Goal: Information Seeking & Learning: Check status

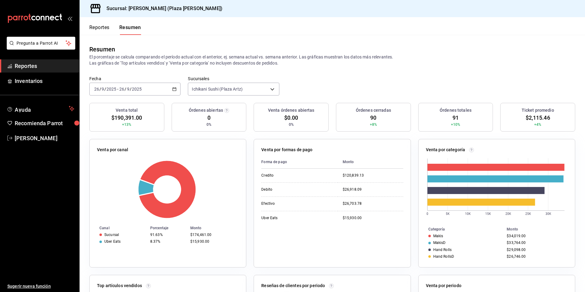
click at [31, 68] on span "Reportes" at bounding box center [45, 66] width 60 height 8
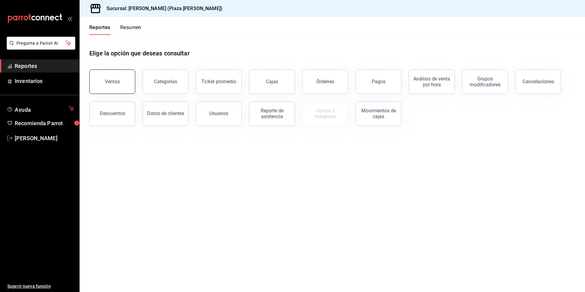
click at [97, 84] on button "Ventas" at bounding box center [112, 81] width 46 height 24
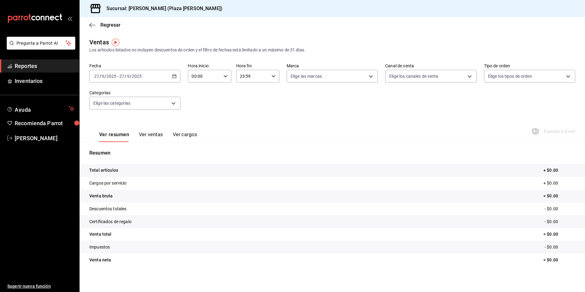
click at [176, 78] on div "[DATE] [DATE] - [DATE] [DATE]" at bounding box center [134, 76] width 91 height 13
click at [137, 103] on li "Ayer" at bounding box center [118, 109] width 57 height 14
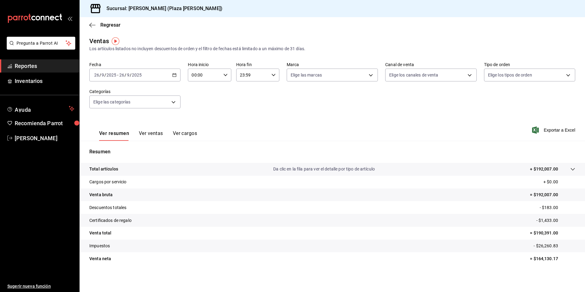
click at [380, 118] on div "Ver resumen Ver ventas Ver cargos Exportar a Excel" at bounding box center [332, 128] width 505 height 25
click at [301, 167] on p "Da clic en la fila para ver el detalle por tipo de artículo" at bounding box center [324, 169] width 102 height 6
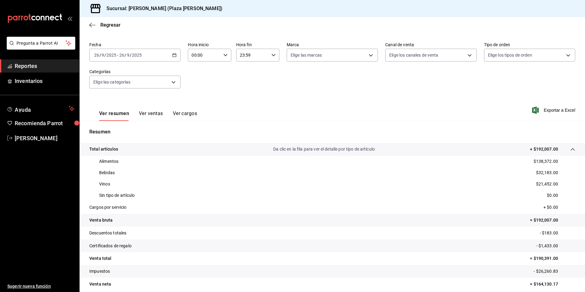
scroll to position [0, 0]
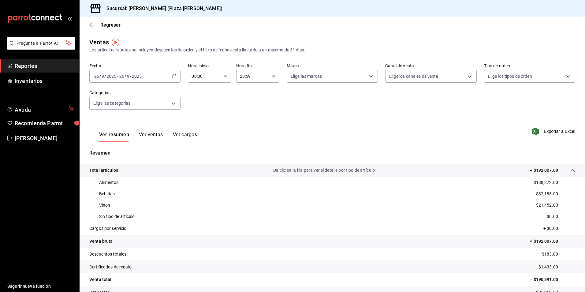
click at [25, 68] on span "Reportes" at bounding box center [45, 66] width 60 height 8
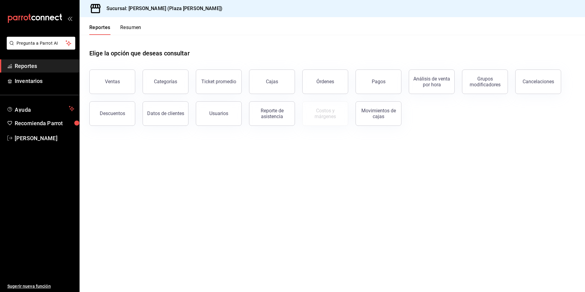
click at [125, 30] on button "Resumen" at bounding box center [130, 29] width 21 height 10
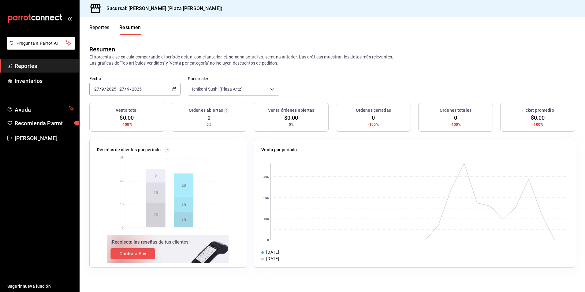
click at [174, 90] on icon "button" at bounding box center [174, 89] width 4 height 4
click at [134, 117] on li "Ayer" at bounding box center [118, 121] width 57 height 14
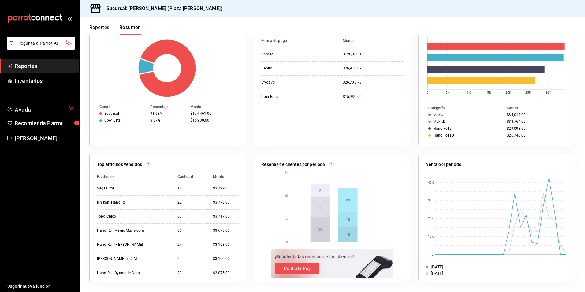
scroll to position [153, 0]
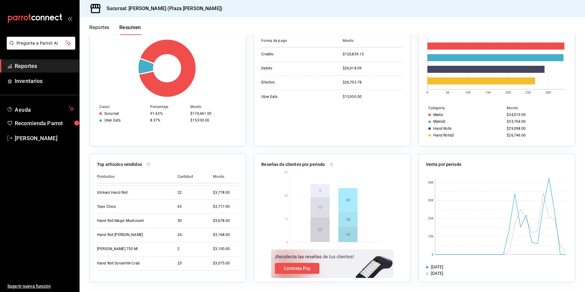
click at [26, 65] on span "Reportes" at bounding box center [45, 66] width 60 height 8
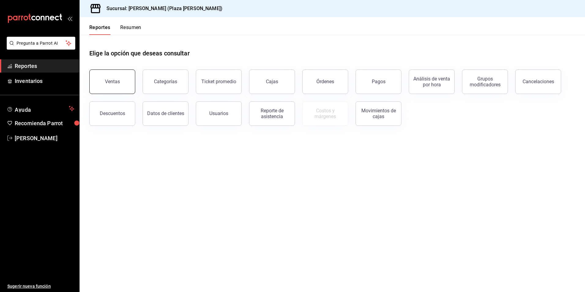
click at [122, 81] on button "Ventas" at bounding box center [112, 81] width 46 height 24
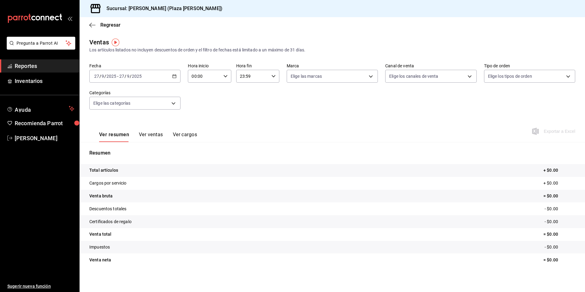
click at [42, 67] on span "Reportes" at bounding box center [45, 66] width 60 height 8
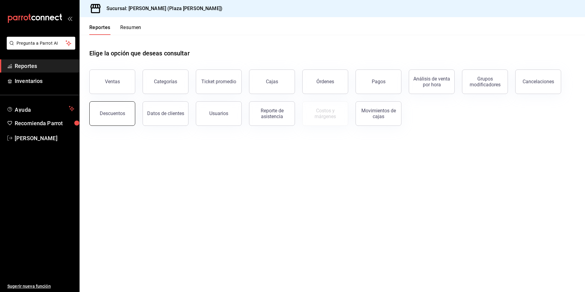
click at [92, 110] on button "Descuentos" at bounding box center [112, 113] width 46 height 24
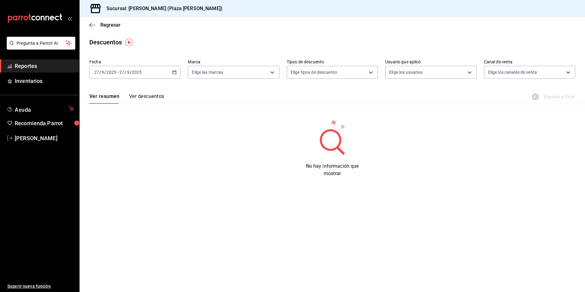
click at [174, 72] on icon "button" at bounding box center [174, 72] width 4 height 4
click at [129, 104] on span "Ayer" at bounding box center [118, 104] width 47 height 6
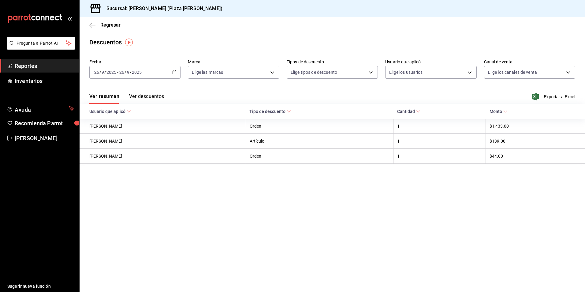
click at [142, 95] on button "Ver descuentos" at bounding box center [146, 98] width 35 height 10
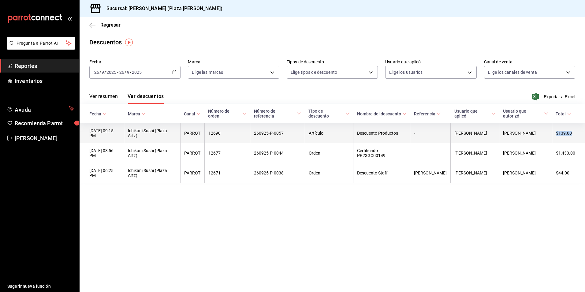
drag, startPoint x: 573, startPoint y: 133, endPoint x: 557, endPoint y: 134, distance: 15.3
click at [557, 134] on th "$139.00" at bounding box center [568, 133] width 33 height 20
copy th "$139.00"
drag, startPoint x: 483, startPoint y: 134, endPoint x: 433, endPoint y: 133, distance: 50.2
click at [450, 133] on th "[PERSON_NAME]" at bounding box center [474, 133] width 49 height 20
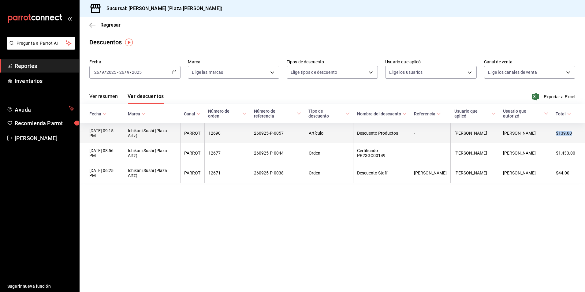
copy th "[PERSON_NAME]"
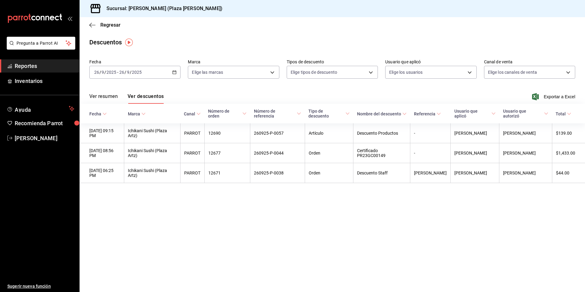
click at [450, 246] on main "Regresar Descuentos Fecha [DATE] [DATE] - [DATE] [DATE] Marca Elige las marcas …" at bounding box center [332, 154] width 505 height 275
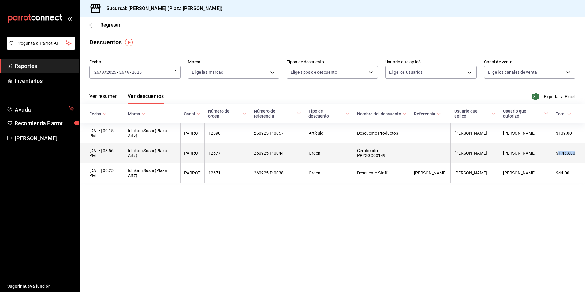
drag, startPoint x: 577, startPoint y: 154, endPoint x: 558, endPoint y: 156, distance: 19.1
click at [558, 156] on th "$1,433.00" at bounding box center [568, 153] width 33 height 20
click at [561, 157] on th "$1,433.00" at bounding box center [568, 153] width 33 height 20
drag, startPoint x: 572, startPoint y: 154, endPoint x: 557, endPoint y: 155, distance: 15.0
click at [557, 155] on th "$1,433.00" at bounding box center [568, 153] width 33 height 20
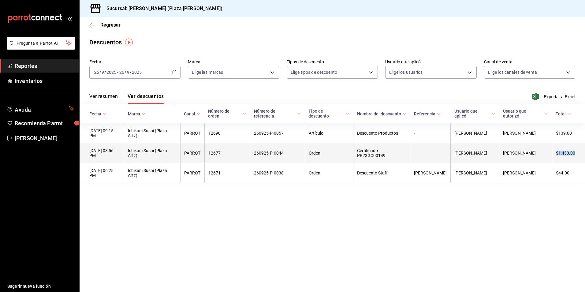
copy th "$1,433.00"
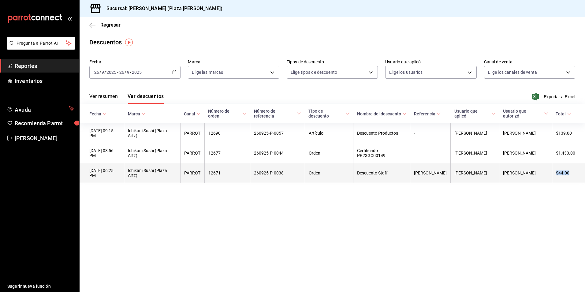
drag, startPoint x: 572, startPoint y: 173, endPoint x: 552, endPoint y: 177, distance: 20.0
click at [552, 177] on th "$44.00" at bounding box center [568, 173] width 33 height 20
copy th "$44.00"
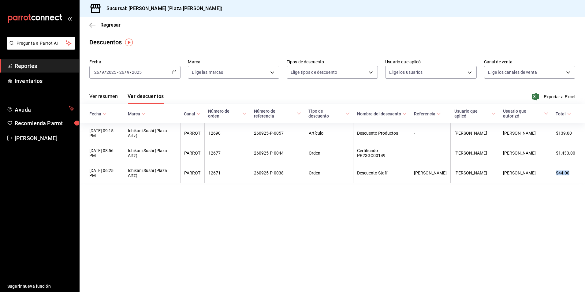
click at [27, 67] on span "Reportes" at bounding box center [45, 66] width 60 height 8
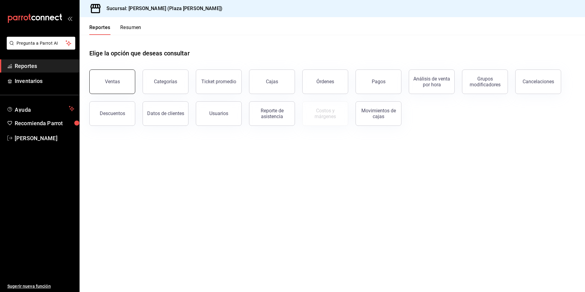
click at [122, 88] on button "Ventas" at bounding box center [112, 81] width 46 height 24
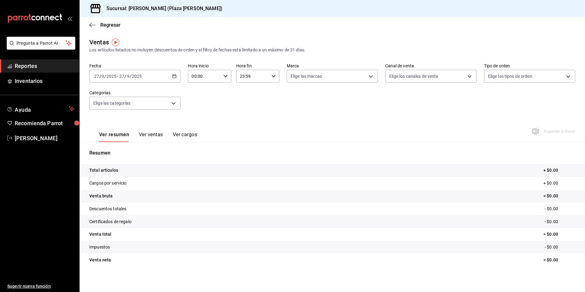
click at [173, 74] on icon "button" at bounding box center [174, 76] width 4 height 4
click at [133, 106] on span "Ayer" at bounding box center [118, 108] width 47 height 6
click at [387, 96] on div "Fecha [DATE] [DATE] - [DATE] [DATE] Hora inicio 00:00 Hora inicio Hora fin 23:5…" at bounding box center [332, 90] width 486 height 54
click at [350, 169] on p "Da clic en la fila para ver el detalle por tipo de artículo" at bounding box center [324, 170] width 102 height 6
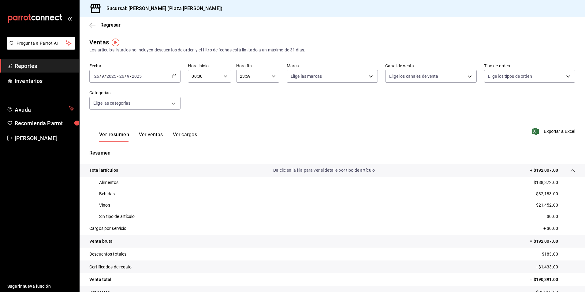
click at [172, 77] on \(Stroke\) "button" at bounding box center [174, 76] width 4 height 3
click at [123, 95] on span "Hoy" at bounding box center [118, 94] width 47 height 6
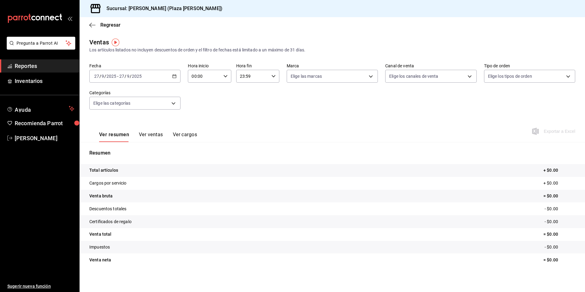
click at [173, 76] on \(Stroke\) "button" at bounding box center [174, 76] width 3 height 0
click at [98, 111] on span "Ayer" at bounding box center [118, 108] width 47 height 6
click at [552, 134] on span "Exportar a Excel" at bounding box center [554, 131] width 42 height 7
click at [14, 62] on link "Reportes" at bounding box center [39, 65] width 79 height 13
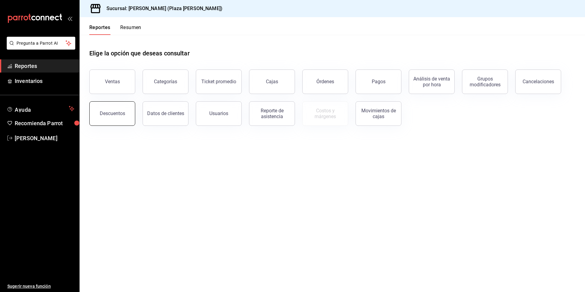
click at [125, 117] on button "Descuentos" at bounding box center [112, 113] width 46 height 24
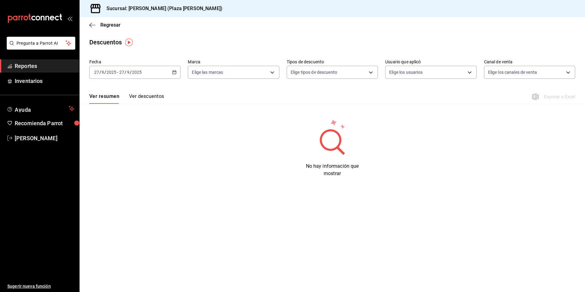
click at [172, 75] on div "[DATE] [DATE] - [DATE] [DATE]" at bounding box center [134, 72] width 91 height 13
click at [106, 102] on span "Ayer" at bounding box center [118, 104] width 47 height 6
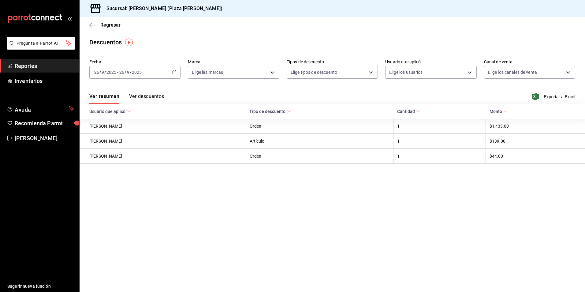
click at [139, 95] on button "Ver descuentos" at bounding box center [146, 98] width 35 height 10
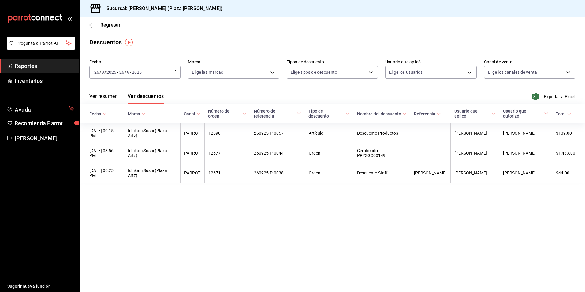
click at [32, 66] on span "Reportes" at bounding box center [45, 66] width 60 height 8
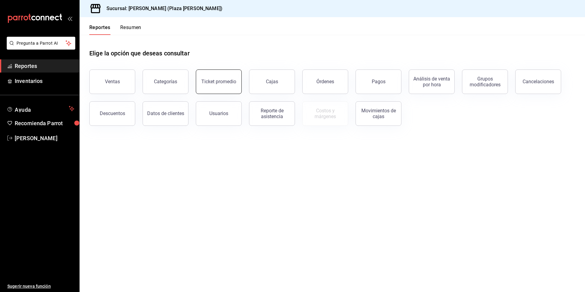
click at [213, 86] on button "Ticket promedio" at bounding box center [219, 81] width 46 height 24
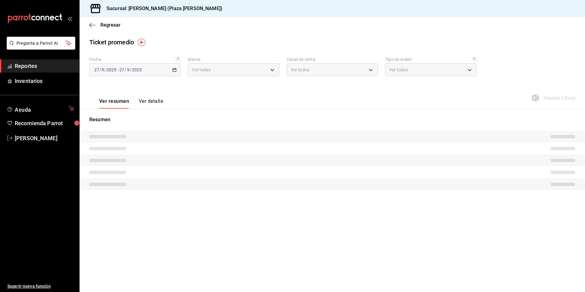
type input "abc0a998-24f3-49b9-87eb-b6f27766d4d5"
type input "PARROT,UBER_EATS,RAPPI,DIDI_FOOD,ONLINE"
type input "c62a6c8a-5deb-4e34-9cb3-511eee532814,EXTERNAL"
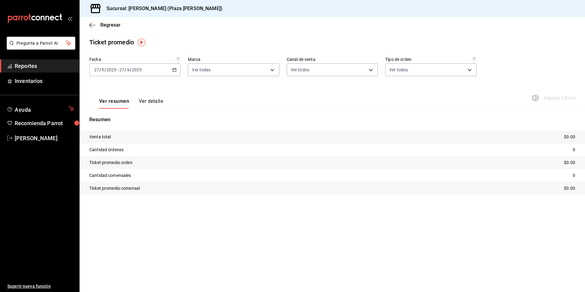
click at [177, 69] on div "[DATE] [DATE] - [DATE] [DATE]" at bounding box center [134, 69] width 91 height 13
click at [130, 99] on span "Ayer" at bounding box center [118, 102] width 47 height 6
click at [151, 99] on button "Ver detalle" at bounding box center [151, 103] width 24 height 10
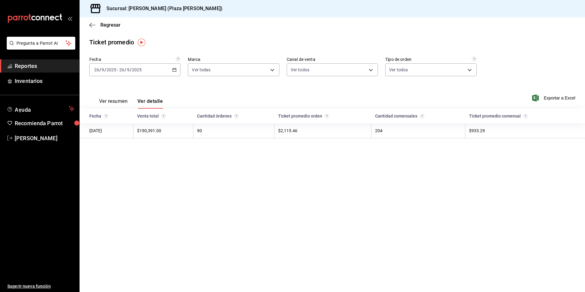
click at [108, 101] on button "Ver resumen" at bounding box center [113, 103] width 28 height 10
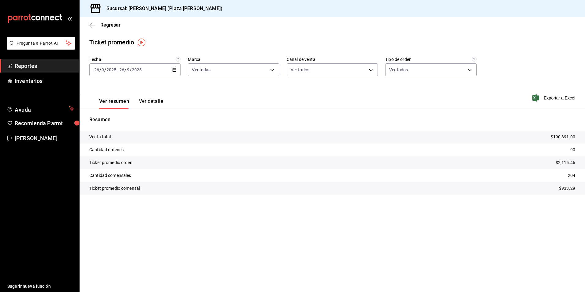
click at [32, 63] on span "Reportes" at bounding box center [45, 66] width 60 height 8
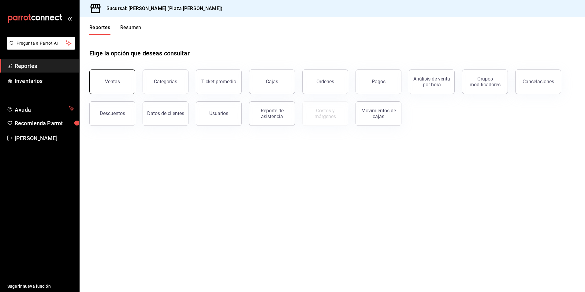
click at [111, 72] on button "Ventas" at bounding box center [112, 81] width 46 height 24
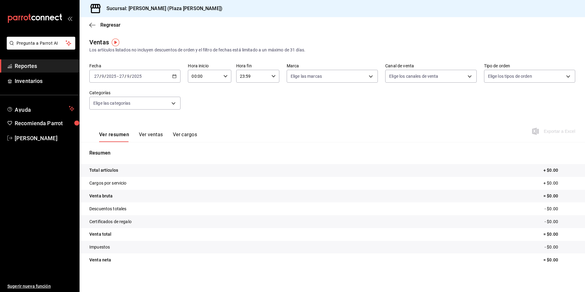
click at [174, 78] on \(Stroke\) "button" at bounding box center [174, 76] width 4 height 3
click at [117, 112] on li "Ayer" at bounding box center [118, 109] width 57 height 14
click at [326, 167] on p "Da clic en la fila para ver el detalle por tipo de artículo" at bounding box center [324, 170] width 102 height 6
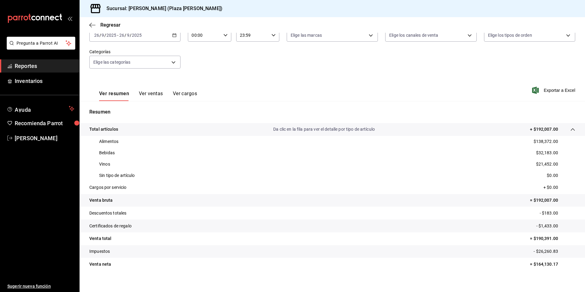
scroll to position [46, 0]
